Goal: Communication & Community: Ask a question

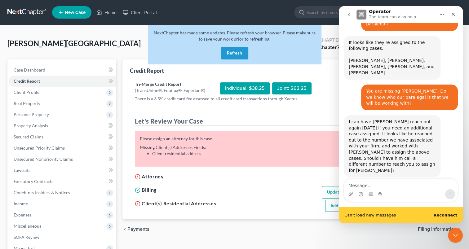
scroll to position [1162, 0]
click at [203, 175] on div "Attorney Assign Attorney" at bounding box center [259, 179] width 254 height 14
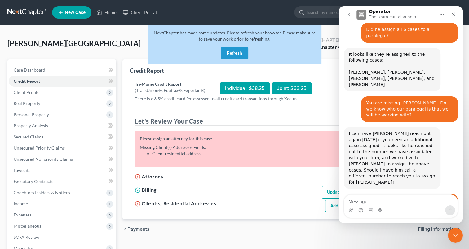
scroll to position [1146, 0]
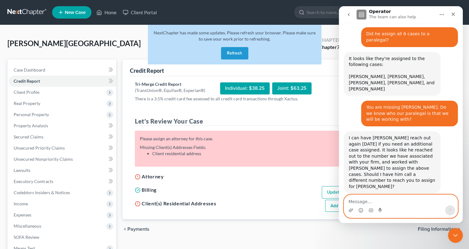
click at [365, 202] on textarea "Message…" at bounding box center [400, 200] width 113 height 11
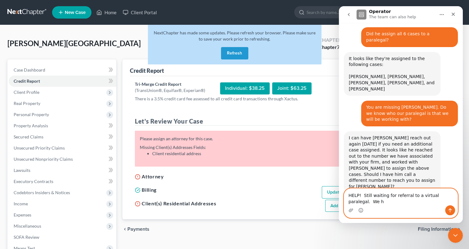
scroll to position [1152, 0]
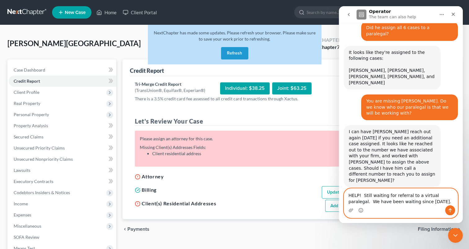
type textarea "HELP! Still waiting for referral to a virtual paralegal. We have been waiting s…"
click at [450, 209] on icon "Send a message…" at bounding box center [450, 211] width 3 height 4
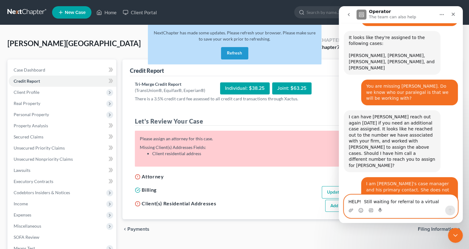
scroll to position [1185, 0]
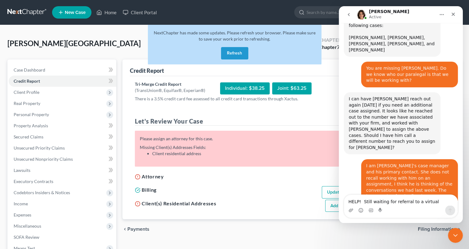
click at [273, 226] on div "chevron_left Payments Filing Information chevron_right" at bounding box center [291, 230] width 339 height 20
drag, startPoint x: 454, startPoint y: 14, endPoint x: 796, endPoint y: 38, distance: 342.8
click at [454, 14] on icon "Close" at bounding box center [453, 14] width 3 height 3
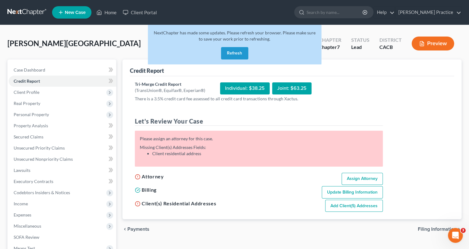
click at [235, 51] on button "Refresh" at bounding box center [234, 53] width 27 height 12
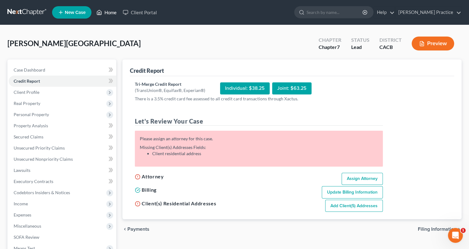
click at [104, 14] on link "Home" at bounding box center [106, 12] width 26 height 11
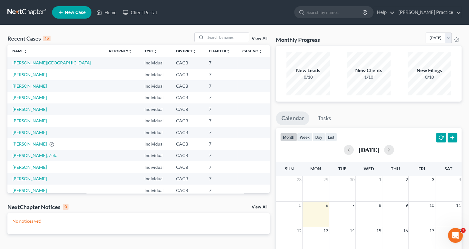
click at [34, 62] on link "[PERSON_NAME][GEOGRAPHIC_DATA]" at bounding box center [51, 62] width 79 height 5
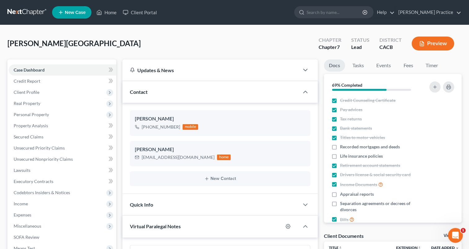
scroll to position [94, 0]
click at [295, 129] on icon "button" at bounding box center [295, 131] width 4 height 4
select select "0"
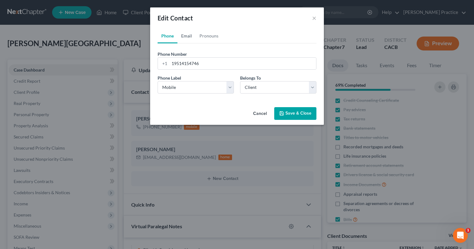
click at [186, 36] on link "Email" at bounding box center [186, 36] width 18 height 15
click at [185, 65] on input "email" at bounding box center [242, 64] width 147 height 12
type input "[EMAIL_ADDRESS][DOMAIN_NAME]"
click at [229, 89] on select "Select Home Work Other" at bounding box center [196, 87] width 76 height 12
select select "0"
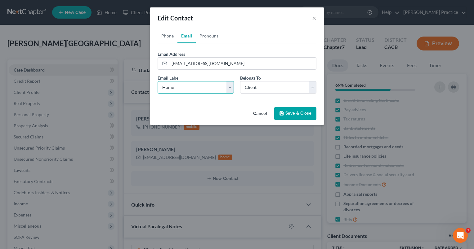
click at [158, 81] on select "Select Home Work Other" at bounding box center [196, 87] width 76 height 12
click at [295, 112] on button "Save & Close" at bounding box center [295, 113] width 42 height 13
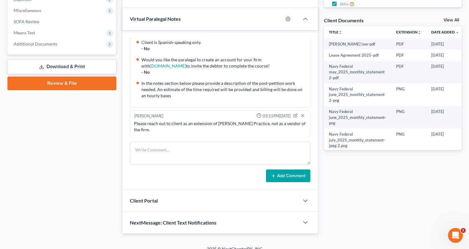
scroll to position [223, 0]
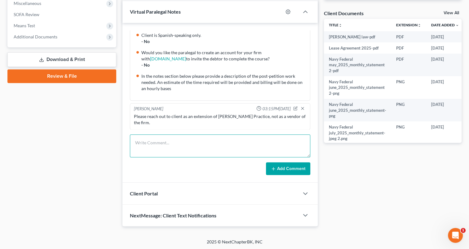
click at [217, 140] on textarea at bounding box center [220, 146] width 180 height 23
type textarea "What is the delay in securing a virtual paralegal? Are we going to receive an a…"
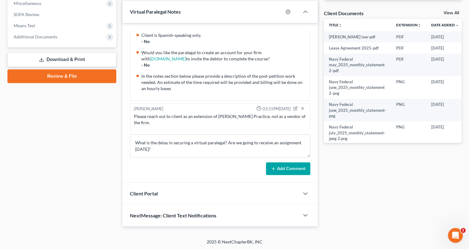
click at [288, 168] on button "Add Comment" at bounding box center [288, 168] width 44 height 13
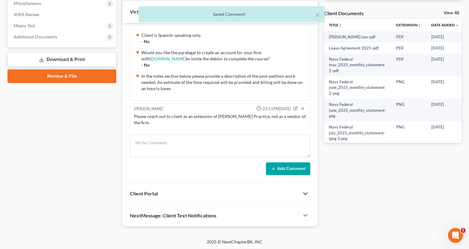
scroll to position [123, 0]
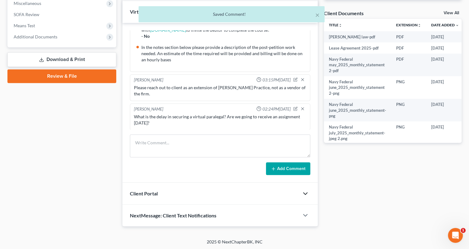
click at [303, 195] on icon "button" at bounding box center [305, 193] width 7 height 7
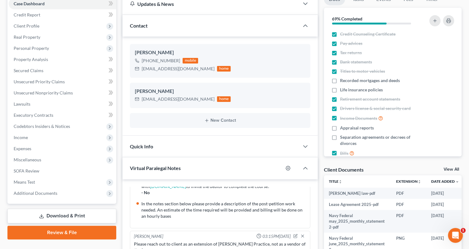
scroll to position [65, 0]
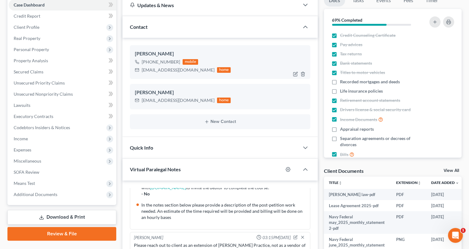
click at [149, 52] on div "[PERSON_NAME]" at bounding box center [220, 53] width 171 height 7
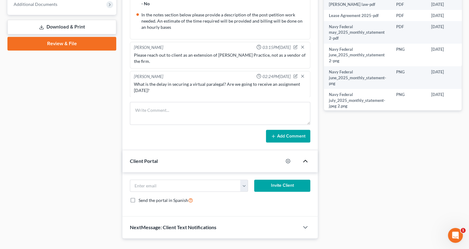
scroll to position [258, 0]
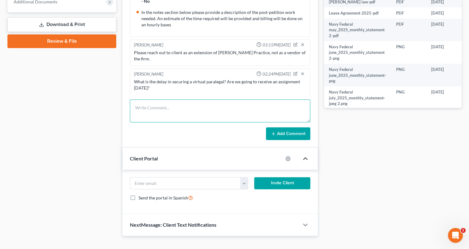
click at [161, 109] on textarea at bounding box center [220, 111] width 180 height 23
type textarea "I need to correct the client's name. It should be [PERSON_NAME]"
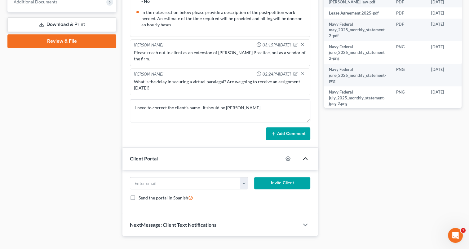
click at [295, 133] on button "Add Comment" at bounding box center [288, 133] width 44 height 13
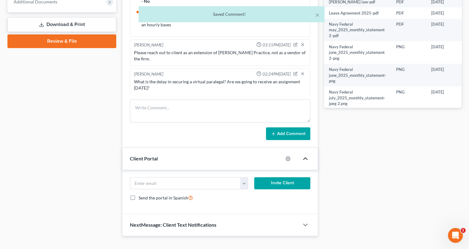
scroll to position [146, 0]
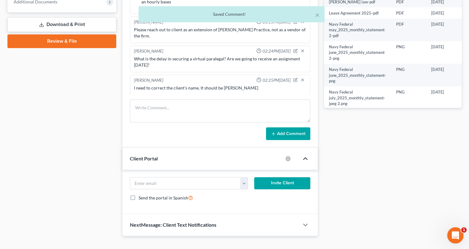
click at [454, 230] on icon "Open Intercom Messenger" at bounding box center [455, 235] width 10 height 10
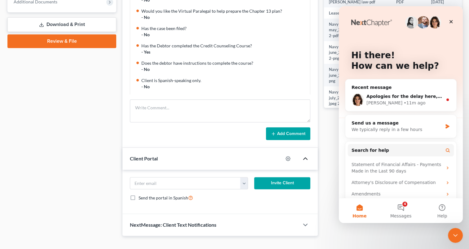
scroll to position [0, 0]
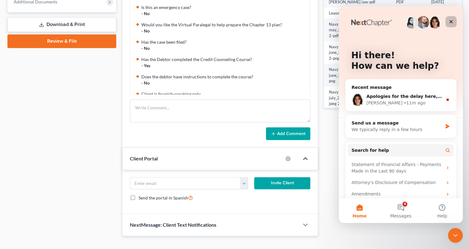
click at [453, 21] on icon "Close" at bounding box center [451, 21] width 5 height 5
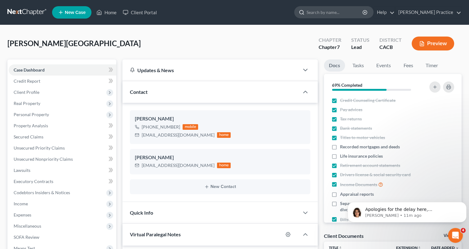
click at [333, 12] on input "search" at bounding box center [335, 12] width 57 height 11
type input "[PERSON_NAME]"
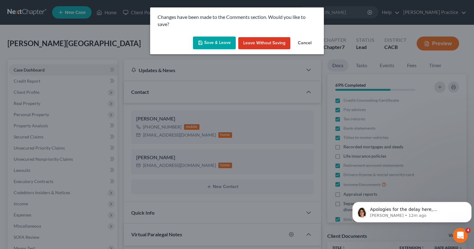
click at [222, 40] on button "Save & Leave" at bounding box center [214, 43] width 43 height 13
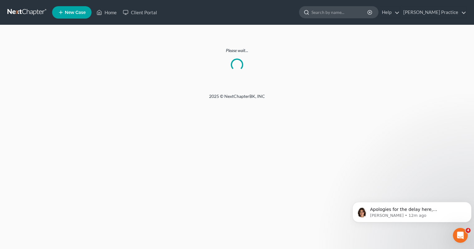
click at [326, 12] on input "search" at bounding box center [339, 12] width 57 height 11
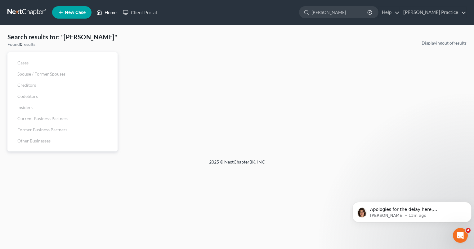
type input "[PERSON_NAME]"
click at [107, 10] on link "Home" at bounding box center [106, 12] width 26 height 11
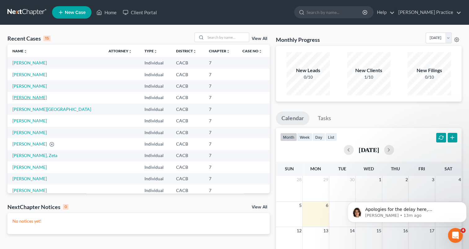
click at [30, 99] on link "[PERSON_NAME]" at bounding box center [29, 97] width 34 height 5
select select "3"
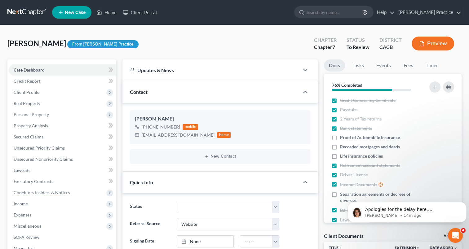
click at [206, 91] on div "Contact" at bounding box center [210, 91] width 177 height 21
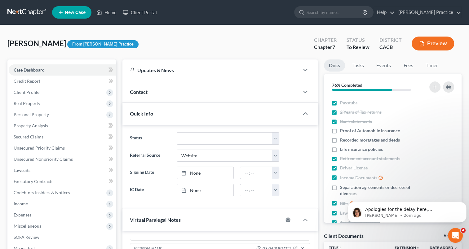
scroll to position [8, 0]
drag, startPoint x: 50, startPoint y: 43, endPoint x: 33, endPoint y: 57, distance: 20.9
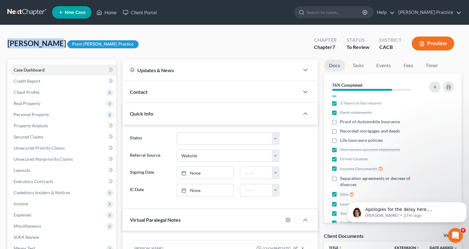
scroll to position [0, 0]
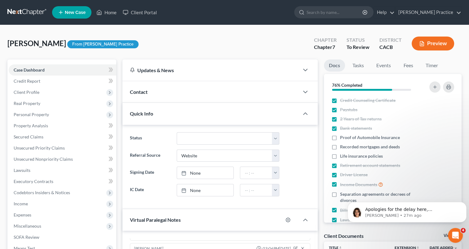
click at [257, 45] on div "[PERSON_NAME] Upgraded From [PERSON_NAME] Practice Chapter Chapter 7 Status To …" at bounding box center [234, 46] width 454 height 27
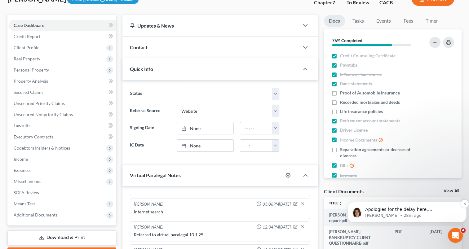
click at [395, 210] on span "Apologies for the delay here, [PERSON_NAME]. I just followed up again with the …" at bounding box center [412, 225] width 94 height 36
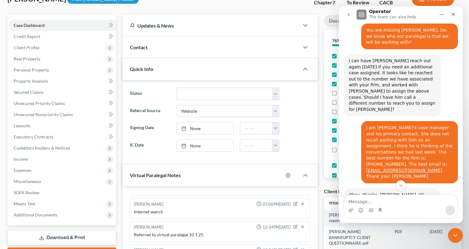
scroll to position [1244, 0]
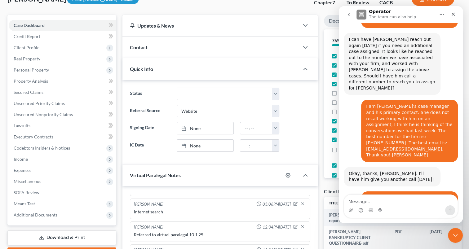
click at [402, 201] on textarea "Message…" at bounding box center [400, 200] width 113 height 11
type textarea "I"
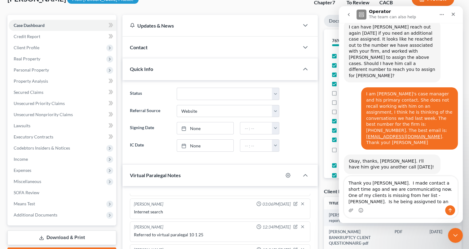
scroll to position [1263, 0]
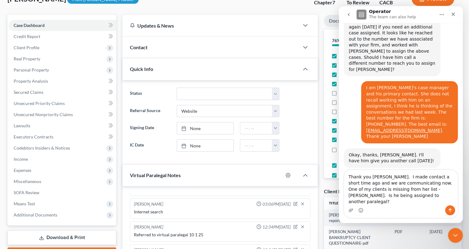
type textarea "Thank you [PERSON_NAME]. I made contact a short time ago and we are communicati…"
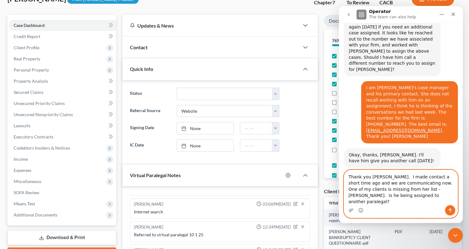
click at [450, 211] on icon "Send a message…" at bounding box center [450, 211] width 3 height 4
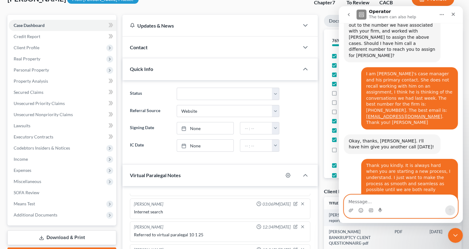
scroll to position [1277, 0]
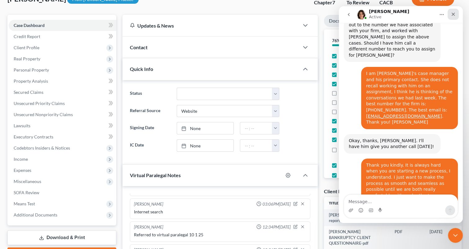
click at [455, 15] on icon "Close" at bounding box center [453, 14] width 5 height 5
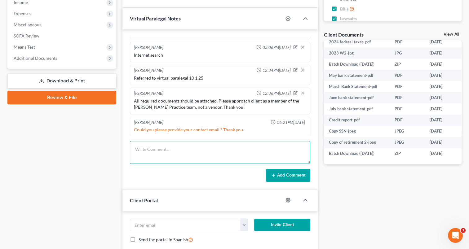
click at [184, 148] on textarea at bounding box center [220, 152] width 180 height 23
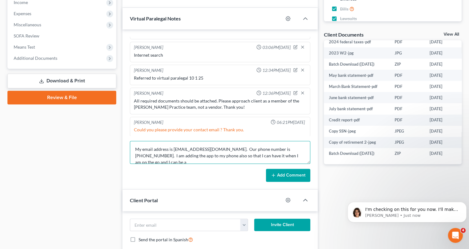
scroll to position [1, 0]
type textarea "My email address is [EMAIL_ADDRESS][DOMAIN_NAME]. Our phone number is [PHONE_NU…"
click at [291, 175] on button "Add Comment" at bounding box center [288, 175] width 44 height 13
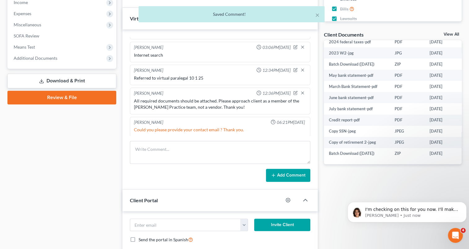
scroll to position [197, 0]
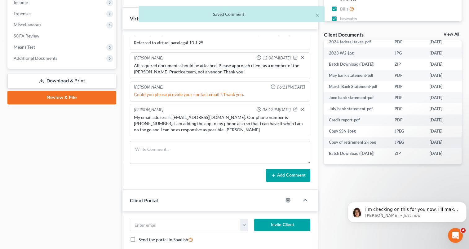
drag, startPoint x: 229, startPoint y: 128, endPoint x: 133, endPoint y: 115, distance: 97.3
click at [133, 115] on div "My email address is [EMAIL_ADDRESS][DOMAIN_NAME]. Our phone number is [PHONE_NU…" at bounding box center [220, 123] width 175 height 21
drag, startPoint x: 144, startPoint y: 117, endPoint x: 150, endPoint y: 118, distance: 6.2
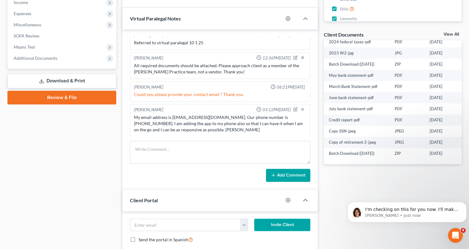
copy div "My email address is [EMAIL_ADDRESS][DOMAIN_NAME]. Our phone number is [PHONE_NU…"
click at [401, 207] on span "I'm checking on this for you now. I'll make sure [PERSON_NAME]'s case gets assi…" at bounding box center [411, 219] width 93 height 24
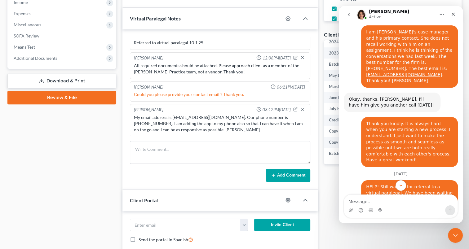
scroll to position [1324, 0]
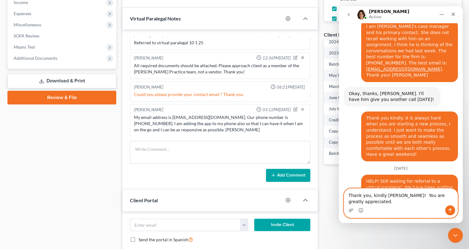
type textarea "Thank you, kindly [PERSON_NAME]! You are greatly appreciated."
click at [451, 207] on button "Send a message…" at bounding box center [450, 211] width 10 height 10
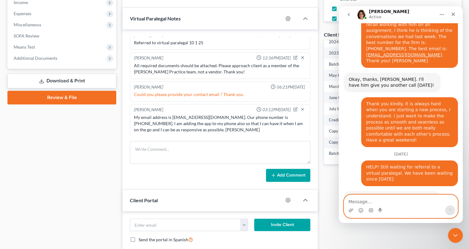
scroll to position [1338, 0]
click at [362, 211] on icon "Emoji picker" at bounding box center [360, 210] width 5 height 5
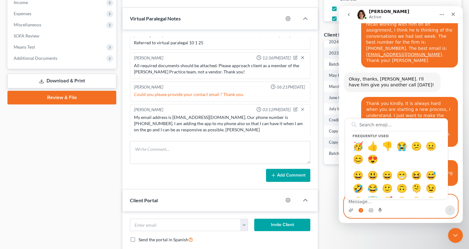
click at [361, 209] on circle "Emoji picker" at bounding box center [361, 210] width 4 height 4
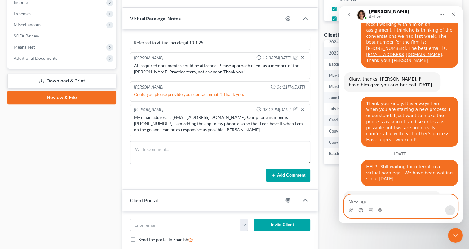
click at [361, 209] on icon "Emoji picker" at bounding box center [360, 210] width 5 height 5
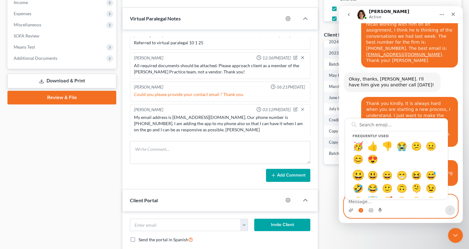
drag, startPoint x: 358, startPoint y: 178, endPoint x: 375, endPoint y: 186, distance: 19.0
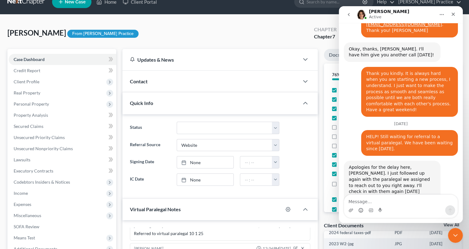
scroll to position [0, 0]
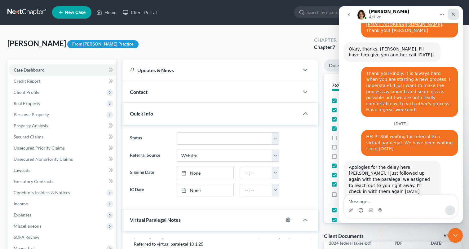
click at [451, 13] on icon "Close" at bounding box center [453, 14] width 5 height 5
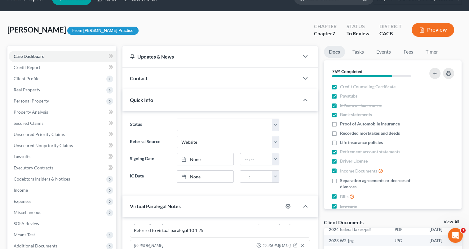
scroll to position [13, 0]
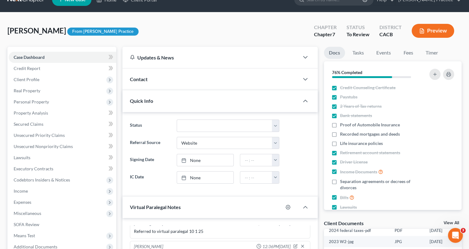
click at [398, 66] on div "76% Completed" at bounding box center [371, 72] width 85 height 12
click at [398, 65] on div "76% Completed" at bounding box center [393, 72] width 138 height 22
